Goal: Use online tool/utility: Utilize a website feature to perform a specific function

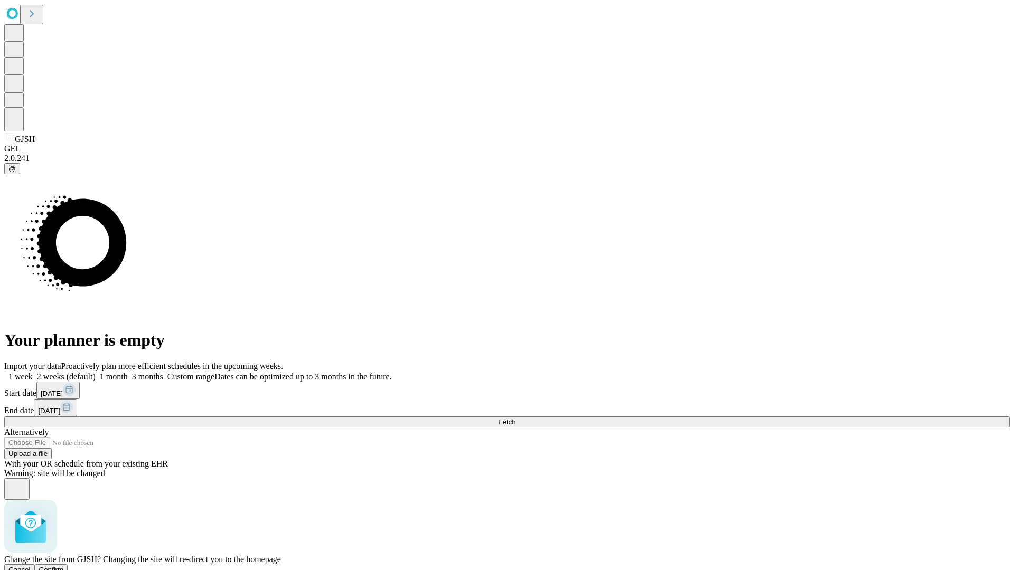
click at [64, 566] on span "Confirm" at bounding box center [51, 570] width 25 height 8
click at [96, 372] on label "2 weeks (default)" at bounding box center [64, 376] width 63 height 9
click at [515, 418] on span "Fetch" at bounding box center [506, 422] width 17 height 8
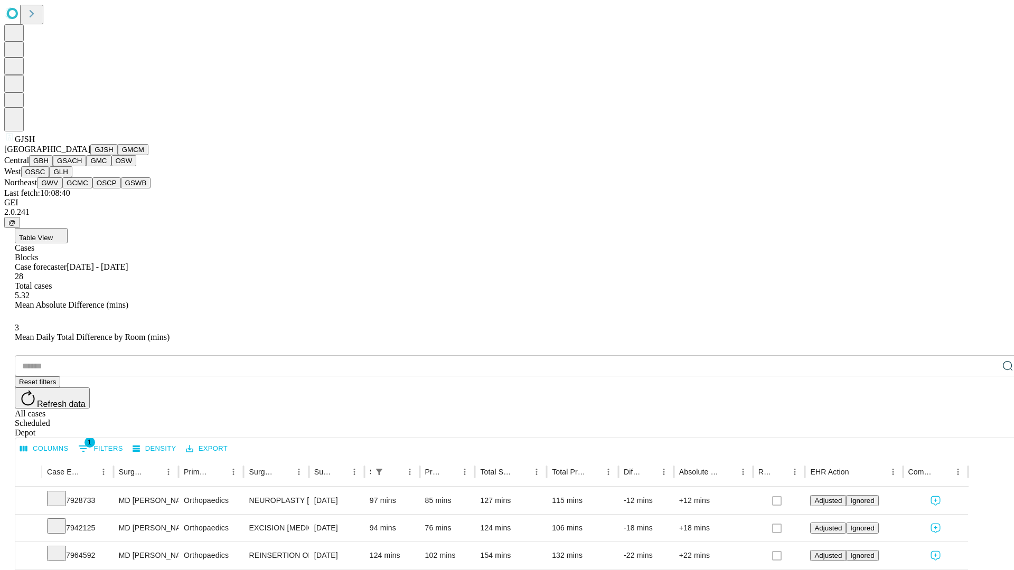
click at [118, 155] on button "GMCM" at bounding box center [133, 149] width 31 height 11
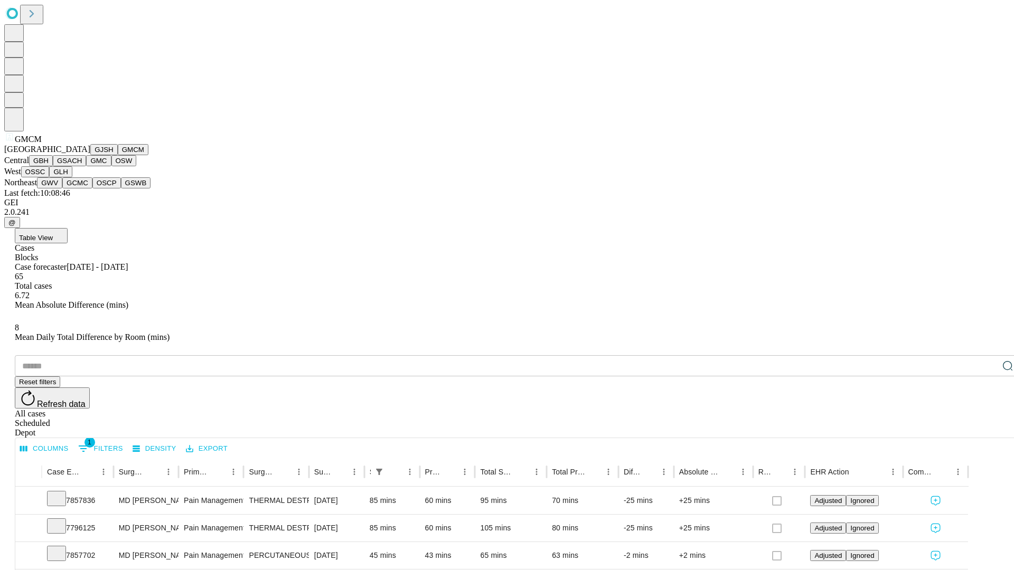
click at [53, 166] on button "GBH" at bounding box center [41, 160] width 24 height 11
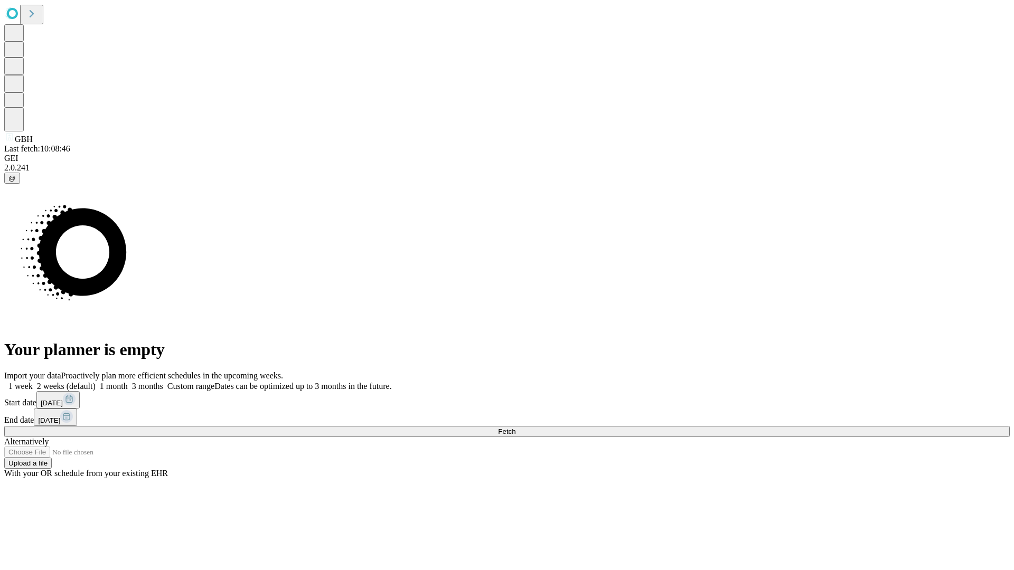
click at [515, 428] on span "Fetch" at bounding box center [506, 432] width 17 height 8
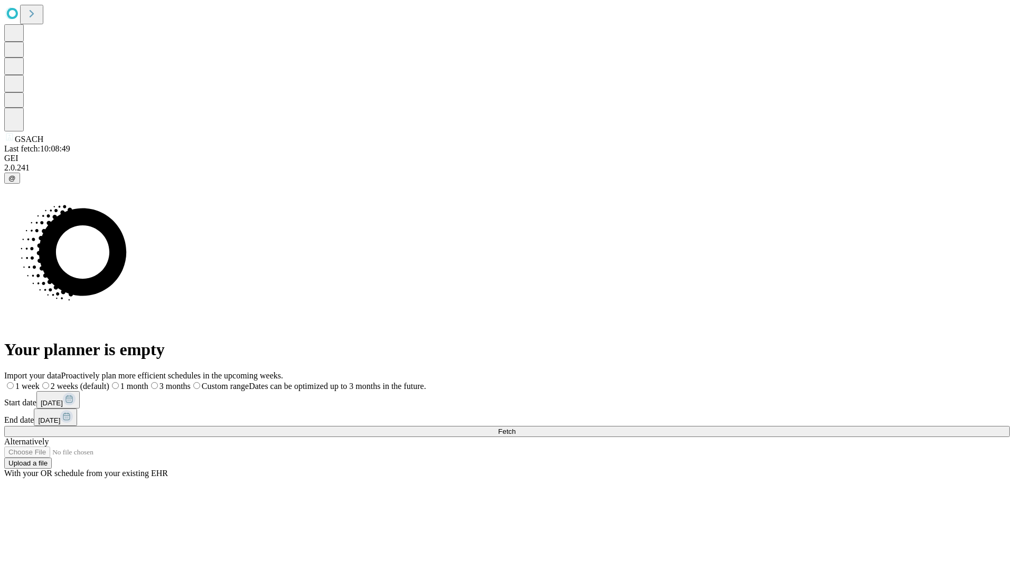
click at [515, 428] on span "Fetch" at bounding box center [506, 432] width 17 height 8
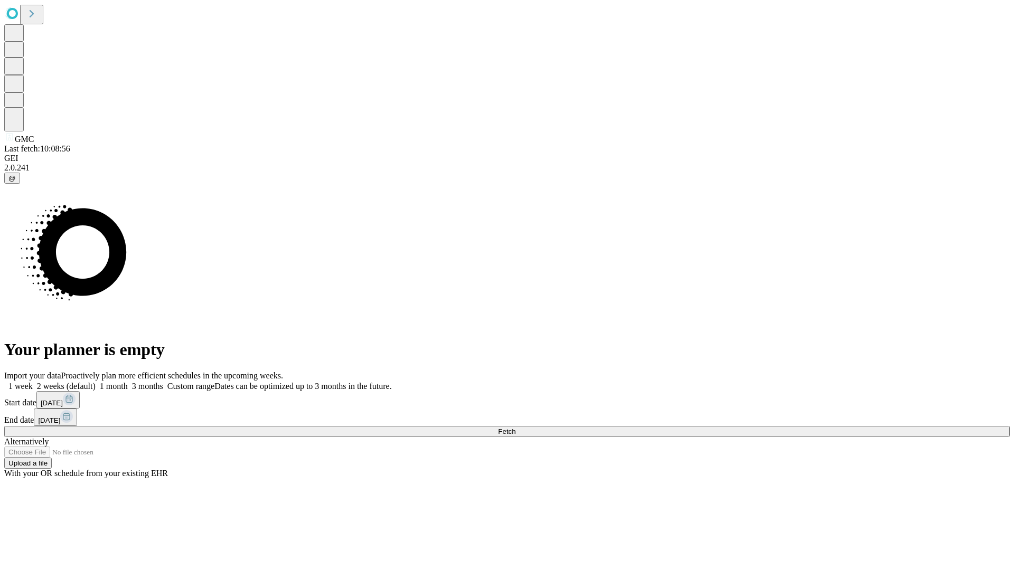
click at [96, 382] on label "2 weeks (default)" at bounding box center [64, 386] width 63 height 9
click at [515, 428] on span "Fetch" at bounding box center [506, 432] width 17 height 8
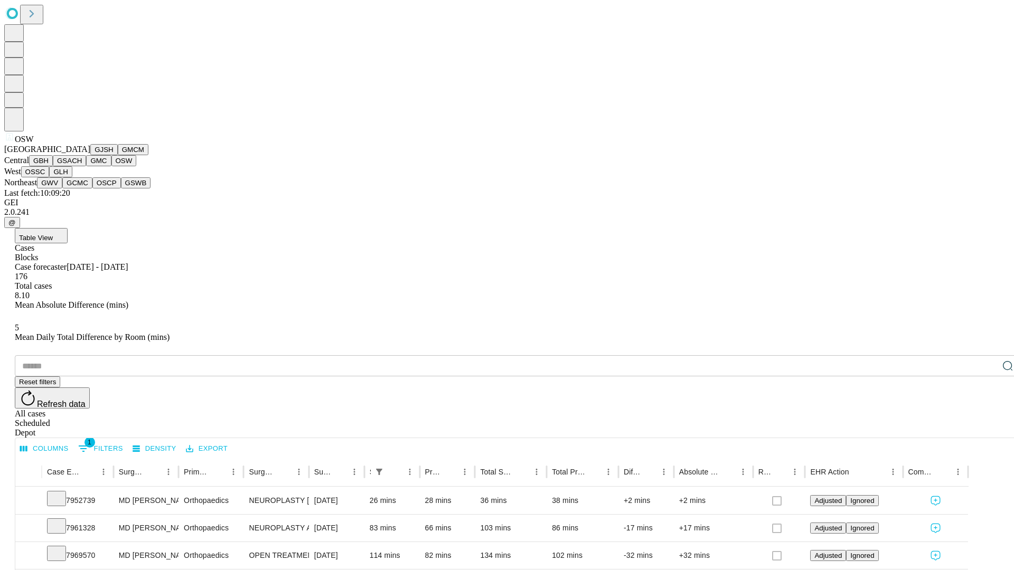
click at [50, 177] on button "OSSC" at bounding box center [35, 171] width 29 height 11
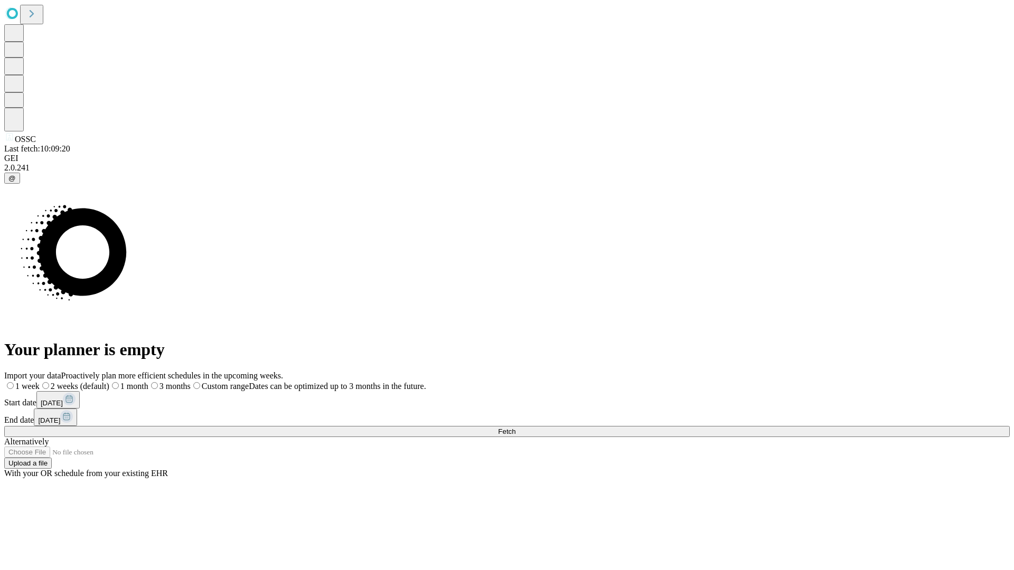
click at [109, 382] on label "2 weeks (default)" at bounding box center [75, 386] width 70 height 9
click at [515, 428] on span "Fetch" at bounding box center [506, 432] width 17 height 8
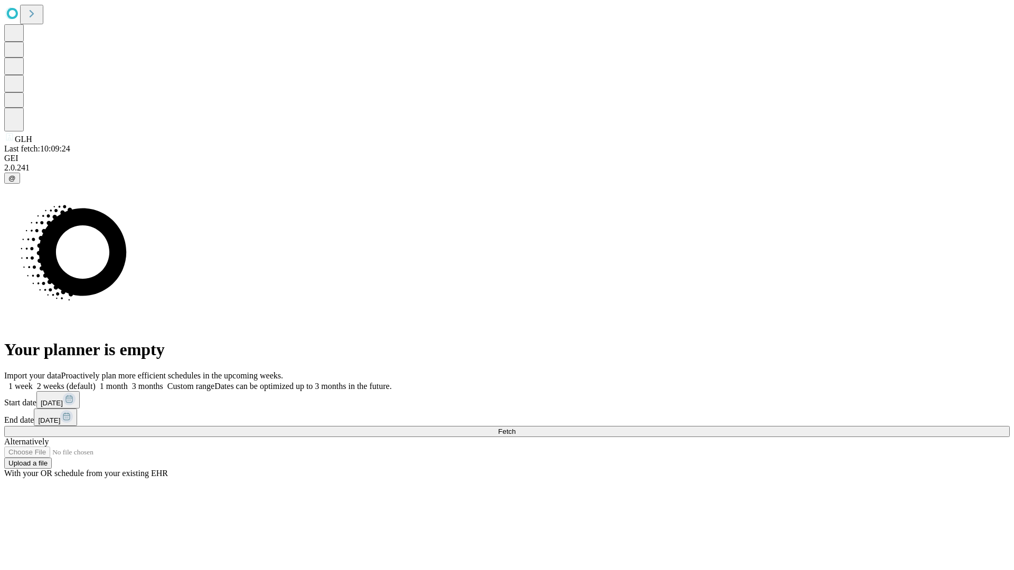
click at [96, 382] on label "2 weeks (default)" at bounding box center [64, 386] width 63 height 9
click at [515, 428] on span "Fetch" at bounding box center [506, 432] width 17 height 8
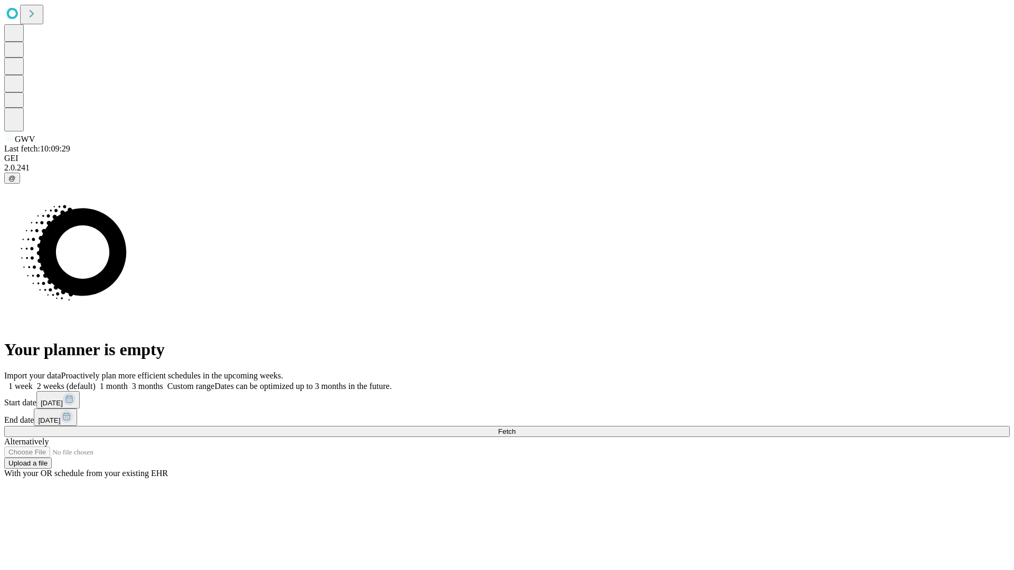
click at [515, 428] on span "Fetch" at bounding box center [506, 432] width 17 height 8
